Goal: Task Accomplishment & Management: Complete application form

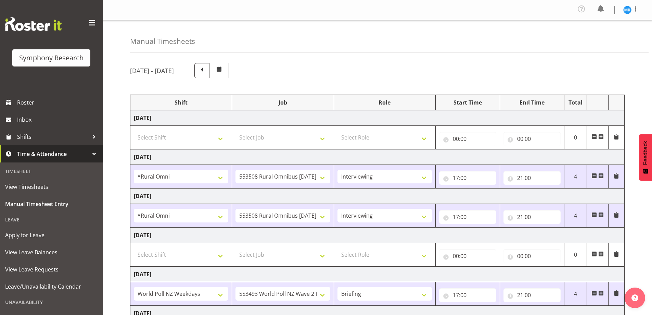
select select "57853"
select select "10536"
select select "47"
select select "57853"
select select "10536"
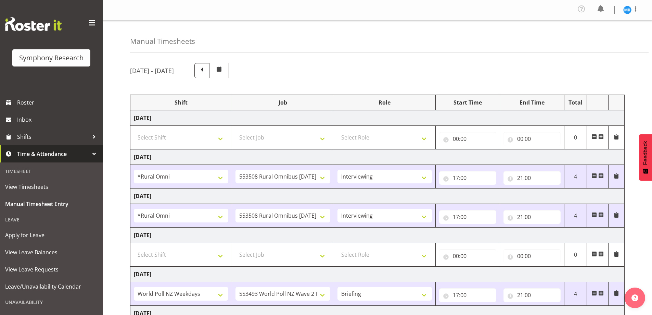
select select "47"
select select "41604"
select select "10527"
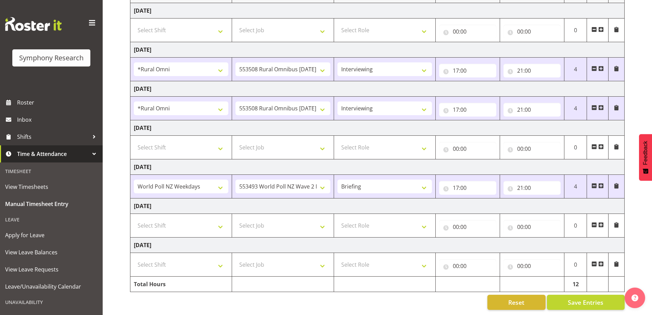
scroll to position [112, 0]
click at [219, 222] on select "Select Shift !!Weekend Residential (Roster IT Shift Label) *Business 9/10am ~ 4…" at bounding box center [181, 225] width 94 height 14
click at [218, 223] on select "Select Shift !!Weekend Residential (Roster IT Shift Label) *Business 9/10am ~ 4…" at bounding box center [181, 225] width 94 height 14
click at [191, 265] on select "Select Shift !!Weekend Residential (Roster IT Shift Label) *Business 9/10am ~ 4…" at bounding box center [181, 264] width 94 height 14
click at [116, 212] on div "Manual Timesheets [DATE] - [DATE] Shift Job Role Start Time End Time Total [DAT…" at bounding box center [377, 114] width 549 height 402
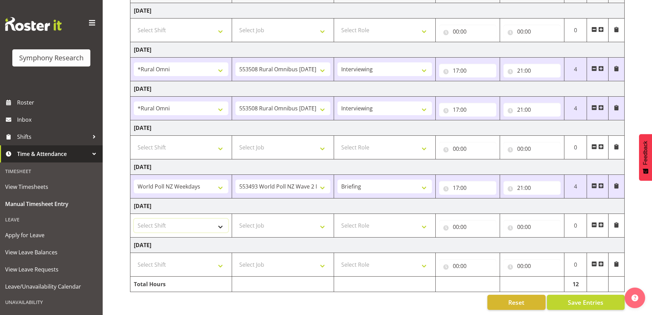
click at [206, 224] on select "Select Shift !!Weekend Residential (Roster IT Shift Label) *Business 9/10am ~ 4…" at bounding box center [181, 225] width 94 height 14
select select "17154"
click at [134, 218] on select "Select Shift !!Weekend Residential (Roster IT Shift Label) *Business 9/10am ~ 4…" at bounding box center [181, 225] width 94 height 14
drag, startPoint x: 141, startPoint y: 218, endPoint x: 176, endPoint y: 220, distance: 34.6
click at [181, 219] on select "!!Weekend Residential (Roster IT Shift Label) *Business 9/10am ~ 4:30pm *Busine…" at bounding box center [181, 225] width 94 height 14
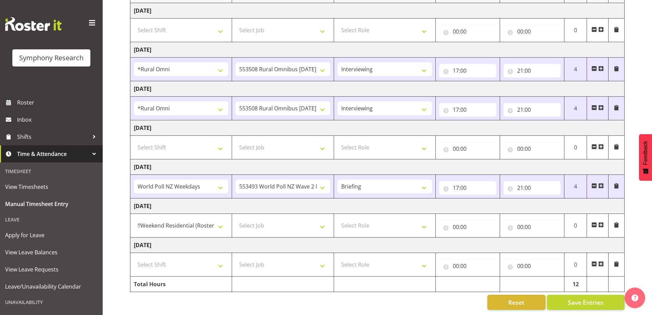
click at [293, 276] on td at bounding box center [283, 283] width 102 height 15
click at [293, 221] on select "Select Job 550060 IF Admin 553492 World Poll Aus Wave 2 Main 2025 553493 World …" at bounding box center [282, 225] width 94 height 14
select select "10527"
click at [235, 218] on select "Select Job 550060 IF Admin 553492 World Poll Aus Wave 2 Main 2025 553493 World …" at bounding box center [282, 225] width 94 height 14
click at [205, 222] on select "!!Weekend Residential (Roster IT Shift Label) *Business 9/10am ~ 4:30pm *Busine…" at bounding box center [181, 225] width 94 height 14
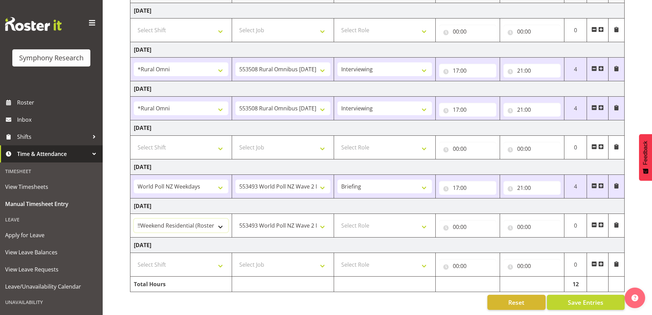
click at [208, 218] on select "!!Weekend Residential (Roster IT Shift Label) *Business 9/10am ~ 4:30pm *Busine…" at bounding box center [181, 225] width 94 height 14
click at [310, 222] on select "550060 IF Admin 553492 World Poll Aus Wave 2 Main 2025 553493 World Poll NZ Wav…" at bounding box center [282, 225] width 94 height 14
click at [392, 198] on td "[DATE]" at bounding box center [377, 205] width 494 height 15
click at [417, 218] on select "Select Role Briefing Interviewing" at bounding box center [384, 225] width 94 height 14
select select "297"
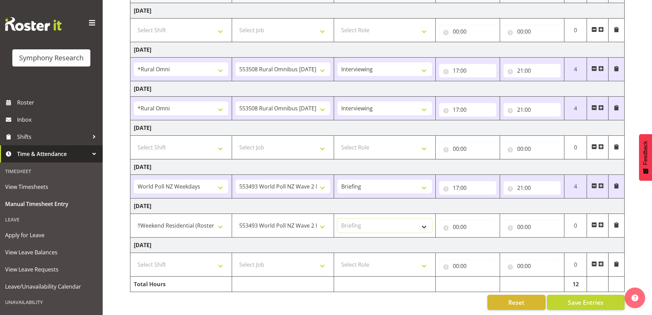
click at [337, 218] on select "Select Role Briefing Interviewing" at bounding box center [384, 225] width 94 height 14
click at [461, 220] on input "00:00" at bounding box center [467, 227] width 57 height 14
click at [482, 240] on select "00 01 02 03 04 05 06 07 08 09 10 11 12 13 14 15 16 17 18 19 20 21 22 23" at bounding box center [485, 245] width 15 height 14
select select "12"
click at [478, 238] on select "00 01 02 03 04 05 06 07 08 09 10 11 12 13 14 15 16 17 18 19 20 21 22 23" at bounding box center [485, 245] width 15 height 14
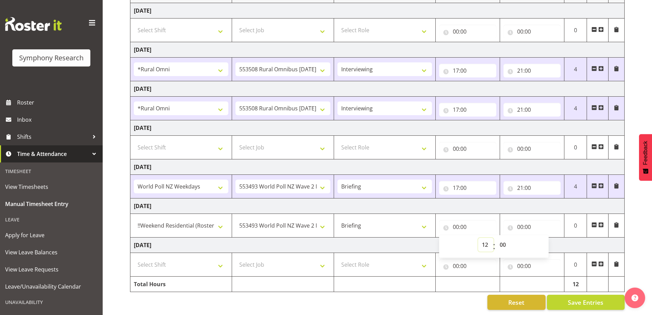
type input "12:00"
click at [506, 238] on select "00 01 02 03 04 05 06 07 08 09 10 11 12 13 14 15 16 17 18 19 20 21 22 23 24 25 2…" at bounding box center [503, 245] width 15 height 14
click at [496, 238] on select "00 01 02 03 04 05 06 07 08 09 10 11 12 13 14 15 16 17 18 19 20 21 22 23 24 25 2…" at bounding box center [503, 245] width 15 height 14
click at [535, 220] on input "00:00" at bounding box center [532, 227] width 57 height 14
click at [548, 238] on select "00 01 02 03 04 05 06 07 08 09 10 11 12 13 14 15 16 17 18 19 20 21 22 23" at bounding box center [550, 245] width 15 height 14
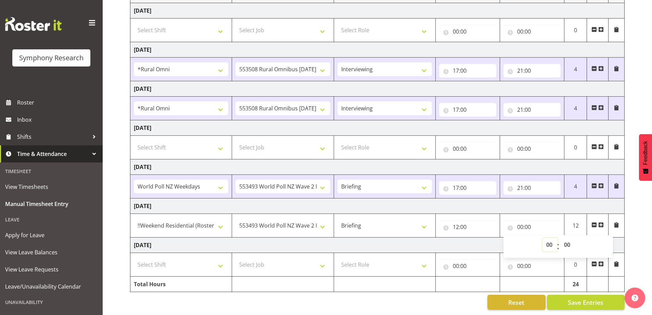
select select "17"
click at [543, 238] on select "00 01 02 03 04 05 06 07 08 09 10 11 12 13 14 15 16 17 18 19 20 21 22 23" at bounding box center [550, 245] width 15 height 14
type input "17:00"
click at [536, 220] on input "17:00" at bounding box center [532, 227] width 57 height 14
click at [541, 220] on input "17:00" at bounding box center [532, 227] width 57 height 14
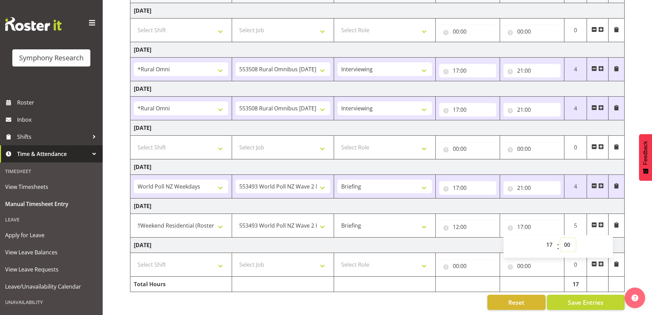
click at [571, 239] on select "00 01 02 03 04 05 06 07 08 09 10 11 12 13 14 15 16 17 18 19 20 21 22 23 24 25 2…" at bounding box center [567, 245] width 15 height 14
drag, startPoint x: 568, startPoint y: 235, endPoint x: 572, endPoint y: 236, distance: 3.8
click at [570, 238] on select "00 01 02 03 04 05 06 07 08 09 10 11 12 13 14 15 16 17 18 19 20 21 22 23 24 25 2…" at bounding box center [567, 245] width 15 height 14
select select "30"
click at [560, 238] on select "00 01 02 03 04 05 06 07 08 09 10 11 12 13 14 15 16 17 18 19 20 21 22 23 24 25 2…" at bounding box center [567, 245] width 15 height 14
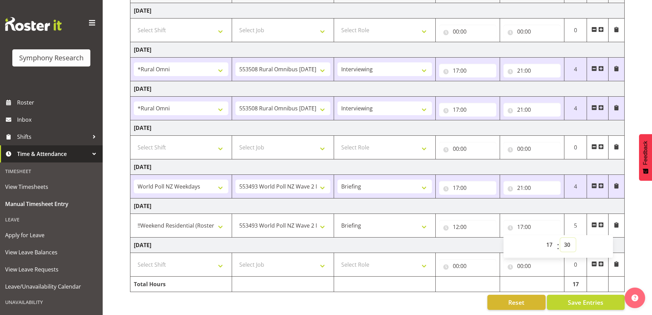
type input "17:30"
click at [600, 222] on span at bounding box center [600, 224] width 5 height 5
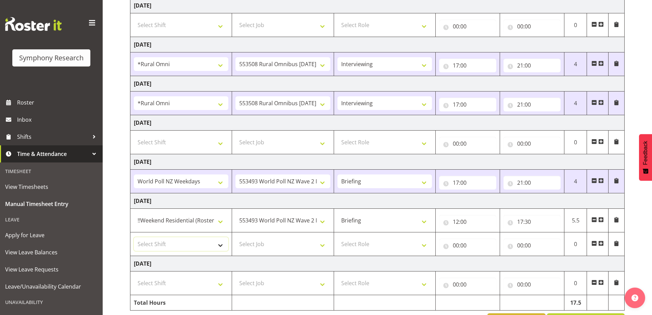
click at [183, 245] on select "Select Shift !!Weekend Residential (Roster IT Shift Label) *Business 9/10am ~ 4…" at bounding box center [181, 244] width 94 height 14
select select "17154"
click at [134, 237] on select "Select Shift !!Weekend Residential (Roster IT Shift Label) *Business 9/10am ~ 4…" at bounding box center [181, 244] width 94 height 14
click at [291, 239] on select "Select Job 550060 IF Admin 553492 World Poll Aus Wave 2 Main 2025 553493 World …" at bounding box center [282, 244] width 94 height 14
select select "10527"
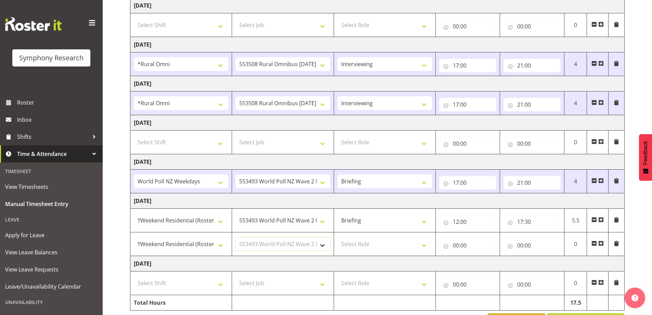
click at [235, 237] on select "Select Job 550060 IF Admin 553492 World Poll Aus Wave 2 Main 2025 553493 World …" at bounding box center [282, 244] width 94 height 14
click at [302, 243] on select "550060 IF Admin 553492 World Poll Aus Wave 2 Main 2025 553493 World Poll NZ Wav…" at bounding box center [282, 244] width 94 height 14
click at [292, 264] on td "[DATE]" at bounding box center [377, 263] width 494 height 15
click at [370, 238] on select "Select Role Briefing Interviewing" at bounding box center [384, 244] width 94 height 14
select select "297"
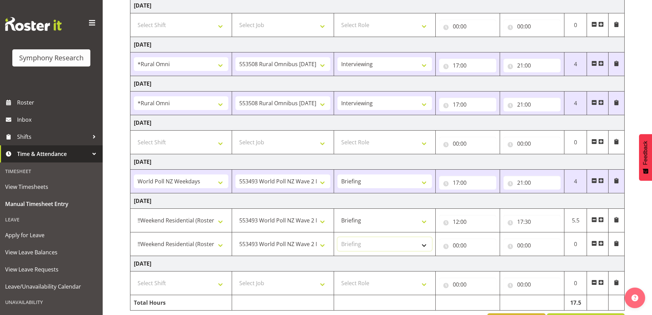
click at [337, 237] on select "Select Role Briefing Interviewing" at bounding box center [384, 244] width 94 height 14
click at [478, 246] on input "00:00" at bounding box center [467, 245] width 57 height 14
click at [483, 262] on select "00 01 02 03 04 05 06 07 08 09 10 11 12 13 14 15 16 17 18 19 20 21 22 23" at bounding box center [485, 263] width 15 height 14
select select "18"
click at [478, 256] on select "00 01 02 03 04 05 06 07 08 09 10 11 12 13 14 15 16 17 18 19 20 21 22 23" at bounding box center [485, 263] width 15 height 14
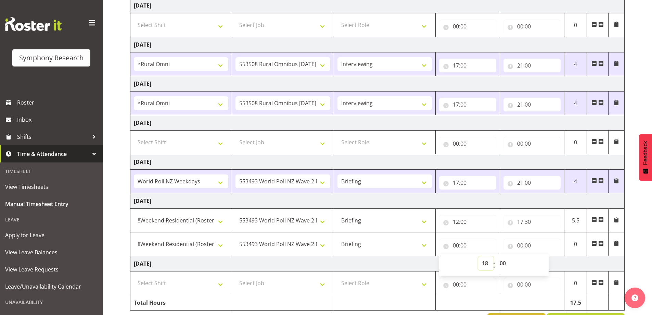
type input "18:00"
click at [526, 245] on input "00:00" at bounding box center [532, 245] width 57 height 14
click at [548, 263] on select "00 01 02 03 04 05 06 07 08 09 10 11 12 13 14 15 16 17 18 19 20 21 22 23" at bounding box center [550, 263] width 15 height 14
select select "19"
click at [543, 256] on select "00 01 02 03 04 05 06 07 08 09 10 11 12 13 14 15 16 17 18 19 20 21 22 23" at bounding box center [550, 263] width 15 height 14
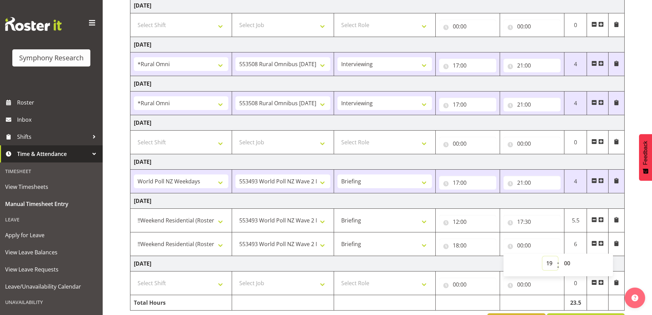
type input "19:00"
click at [638, 227] on div "[DATE] - [DATE] Shift Job Role Start Time End Time Total [DATE] Select Shift !!…" at bounding box center [391, 139] width 522 height 388
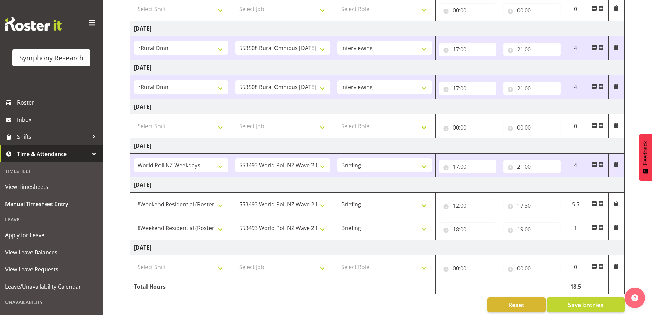
scroll to position [136, 0]
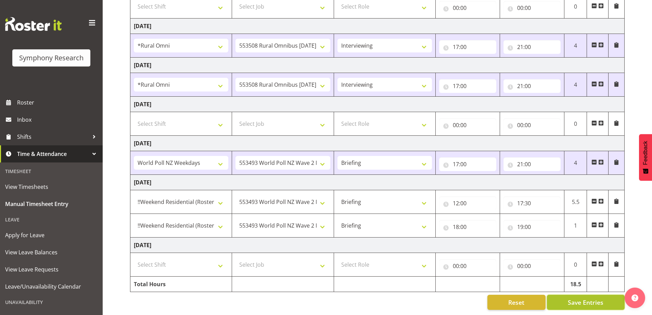
click at [585, 298] on span "Save Entries" at bounding box center [586, 301] width 36 height 9
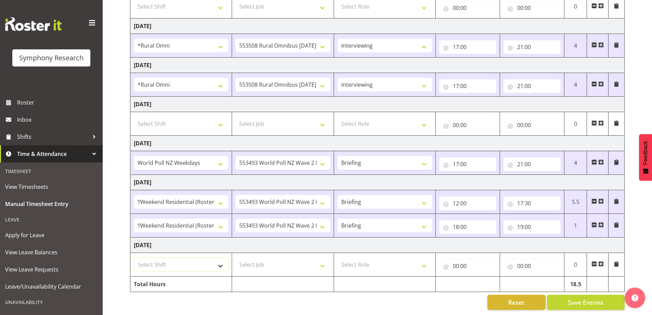
click at [220, 262] on select "Select Shift !!Weekend Residential (Roster IT Shift Label) *Business 9/10am ~ 4…" at bounding box center [181, 264] width 94 height 14
click at [222, 261] on select "Select Shift !!Weekend Residential (Roster IT Shift Label) *Business 9/10am ~ 4…" at bounding box center [181, 264] width 94 height 14
click at [214, 260] on select "Select Shift !!Weekend Residential (Roster IT Shift Label) *Business 9/10am ~ 4…" at bounding box center [181, 264] width 94 height 14
click at [217, 269] on td "Select Shift !!Weekend Residential (Roster IT Shift Label) *Business 9/10am ~ 4…" at bounding box center [181, 265] width 102 height 24
click at [217, 265] on select "Select Shift !!Weekend Residential (Roster IT Shift Label) *Business 9/10am ~ 4…" at bounding box center [181, 264] width 94 height 14
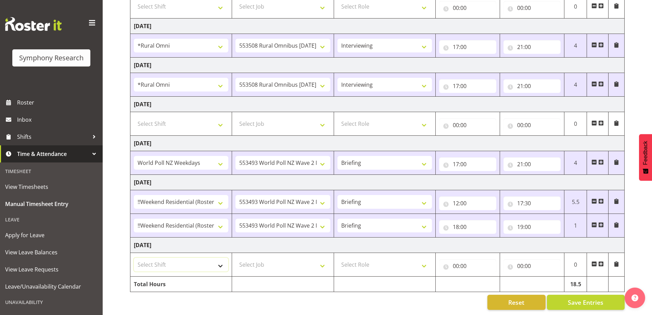
click at [217, 260] on select "Select Shift !!Weekend Residential (Roster IT Shift Label) *Business 9/10am ~ 4…" at bounding box center [181, 264] width 94 height 14
select select "48116"
click at [134, 257] on select "Select Shift !!Weekend Residential (Roster IT Shift Label) *Business 9/10am ~ 4…" at bounding box center [181, 264] width 94 height 14
click at [313, 264] on select "Select Job 550060 IF Admin 553492 World Poll Aus Wave 2 Main 2025 553493 World …" at bounding box center [282, 264] width 94 height 14
click at [217, 263] on select "!!Weekend Residential (Roster IT Shift Label) *Business 9/10am ~ 4:30pm *Busine…" at bounding box center [181, 264] width 94 height 14
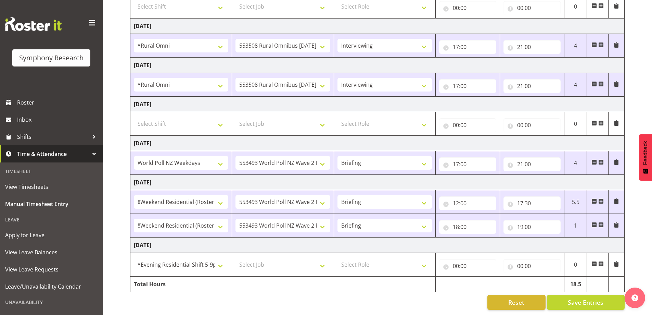
click at [194, 300] on div "Reset Save Entries" at bounding box center [377, 301] width 495 height 15
click at [218, 258] on select "!!Weekend Residential (Roster IT Shift Label) *Business 9/10am ~ 4:30pm *Busine…" at bounding box center [181, 264] width 94 height 14
click at [202, 285] on td "Total Hours" at bounding box center [181, 283] width 102 height 15
click at [222, 260] on select "!!Weekend Residential (Roster IT Shift Label) *Business 9/10am ~ 4:30pm *Busine…" at bounding box center [181, 264] width 94 height 14
drag, startPoint x: 258, startPoint y: 298, endPoint x: 265, endPoint y: 298, distance: 6.5
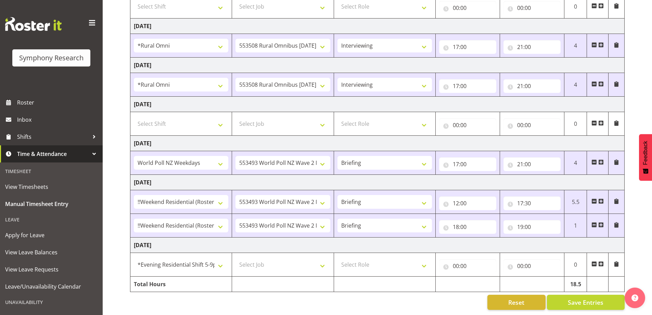
click at [258, 298] on div "Reset Save Entries" at bounding box center [377, 301] width 495 height 15
click at [577, 298] on span "Save Entries" at bounding box center [586, 301] width 36 height 9
select select
click at [583, 297] on span "Save Entries" at bounding box center [586, 301] width 36 height 9
click at [314, 200] on select "550060 IF Admin 553492 World Poll Aus Wave 2 Main 2025 553493 World Poll NZ Wav…" at bounding box center [282, 202] width 94 height 14
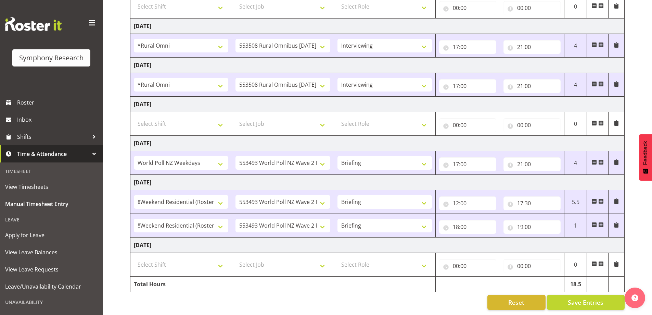
drag, startPoint x: 372, startPoint y: 293, endPoint x: 341, endPoint y: 303, distance: 31.8
click at [372, 295] on div "Reset Save Entries" at bounding box center [377, 301] width 495 height 15
